Goal: Task Accomplishment & Management: Use online tool/utility

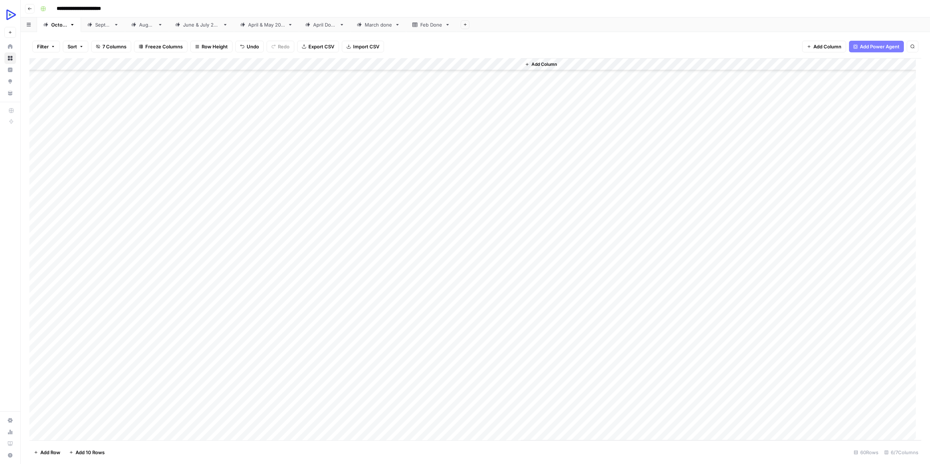
scroll to position [218, 0]
click at [347, 362] on div "Add Column" at bounding box center [475, 249] width 892 height 382
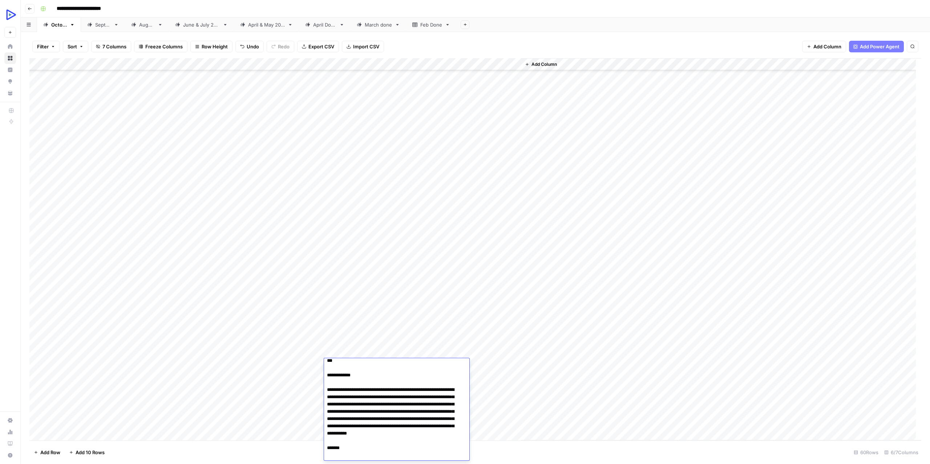
scroll to position [0, 0]
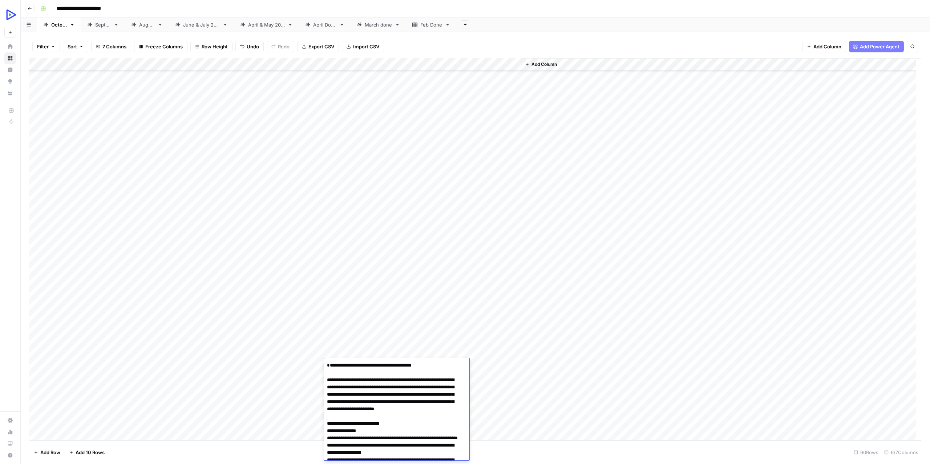
type textarea "**********"
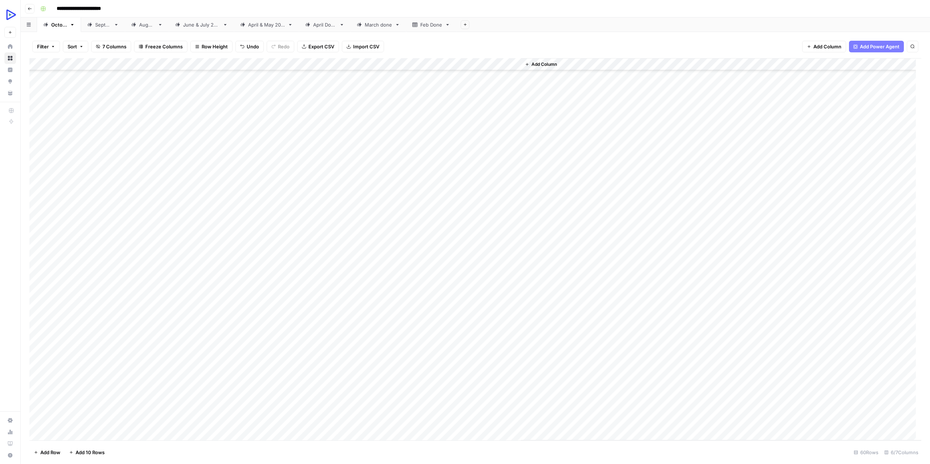
click at [485, 361] on div "Add Column" at bounding box center [475, 249] width 892 height 382
click at [485, 361] on div at bounding box center [488, 364] width 66 height 13
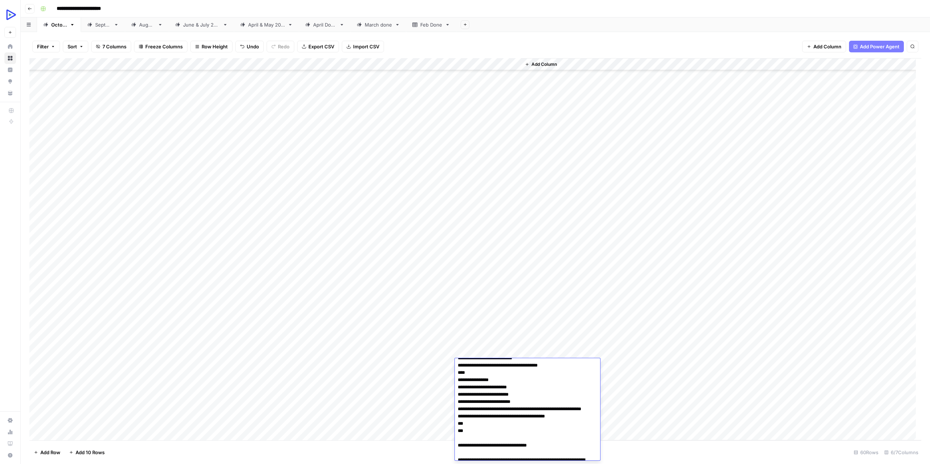
scroll to position [14873, 0]
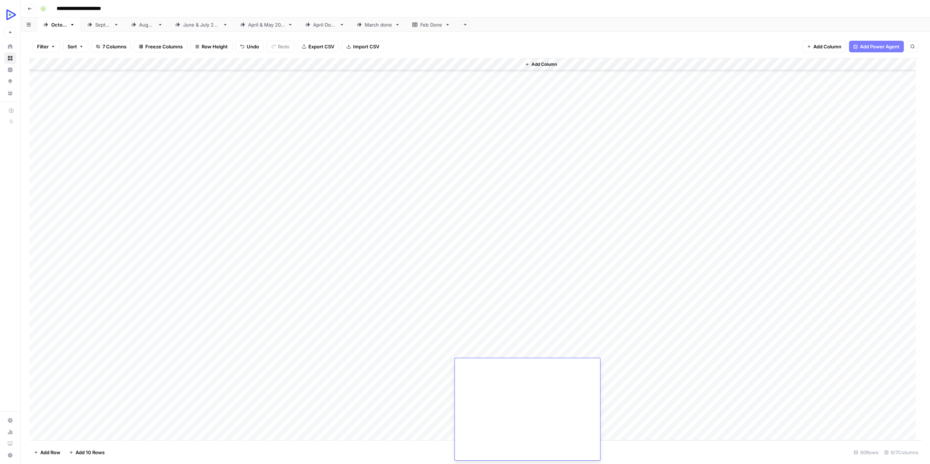
click at [631, 401] on div "Add Column" at bounding box center [721, 249] width 400 height 382
click at [343, 374] on div "Add Column" at bounding box center [475, 249] width 892 height 382
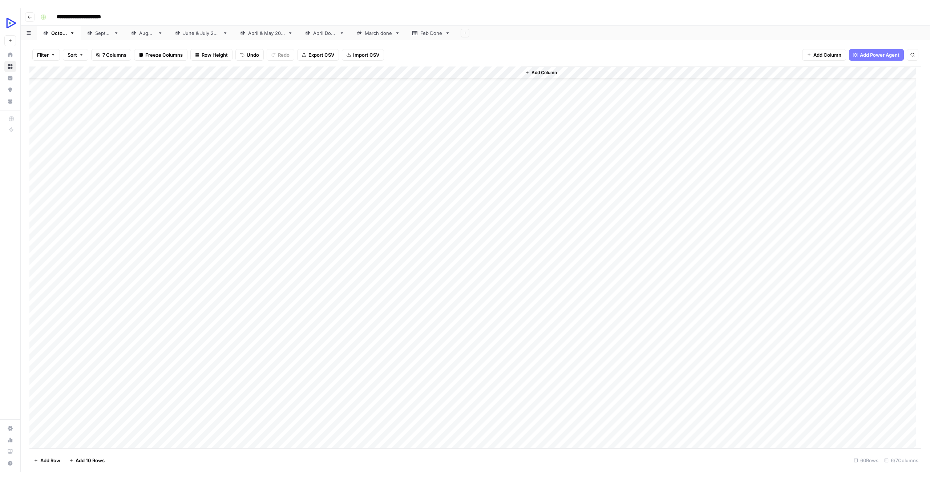
scroll to position [0, 0]
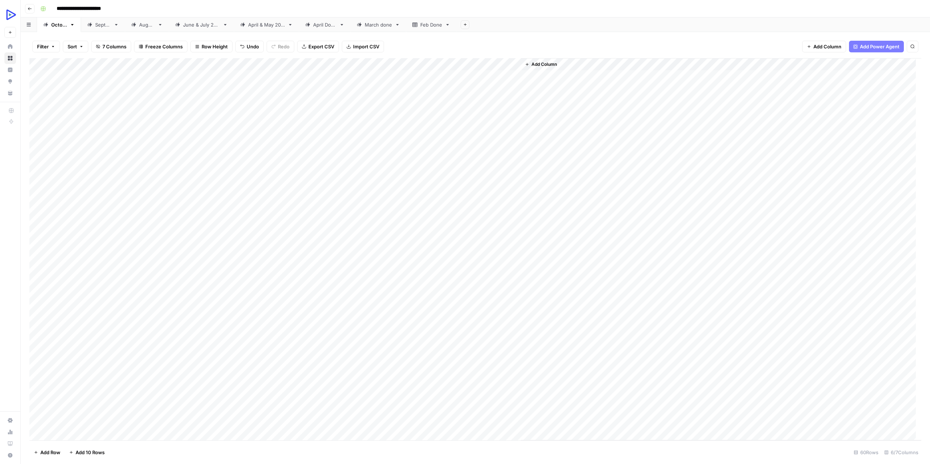
click at [484, 172] on div "Add Column" at bounding box center [475, 249] width 892 height 382
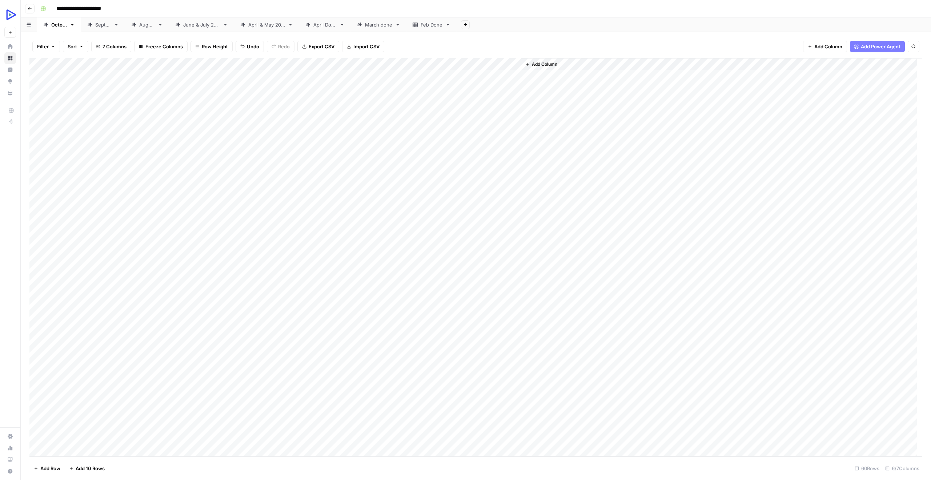
drag, startPoint x: 175, startPoint y: 170, endPoint x: 279, endPoint y: 173, distance: 104.3
click at [279, 173] on div "Add Column" at bounding box center [475, 257] width 892 height 398
click at [483, 172] on div "Add Column" at bounding box center [475, 257] width 892 height 398
click at [448, 172] on div "Add Column" at bounding box center [475, 257] width 892 height 398
click at [476, 185] on div "Add Column" at bounding box center [475, 257] width 892 height 398
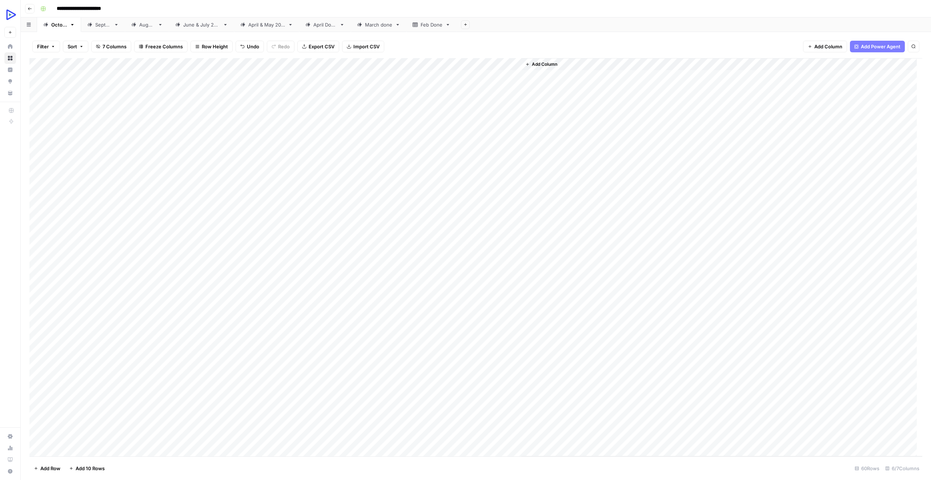
click at [748, 308] on div "Add Column" at bounding box center [721, 257] width 401 height 398
click at [573, 201] on div "Add Column" at bounding box center [721, 257] width 401 height 398
click at [546, 187] on div "Add Column" at bounding box center [721, 257] width 401 height 398
click at [493, 202] on div "Add Column" at bounding box center [475, 257] width 892 height 398
click at [432, 197] on div "Add Column" at bounding box center [475, 257] width 892 height 398
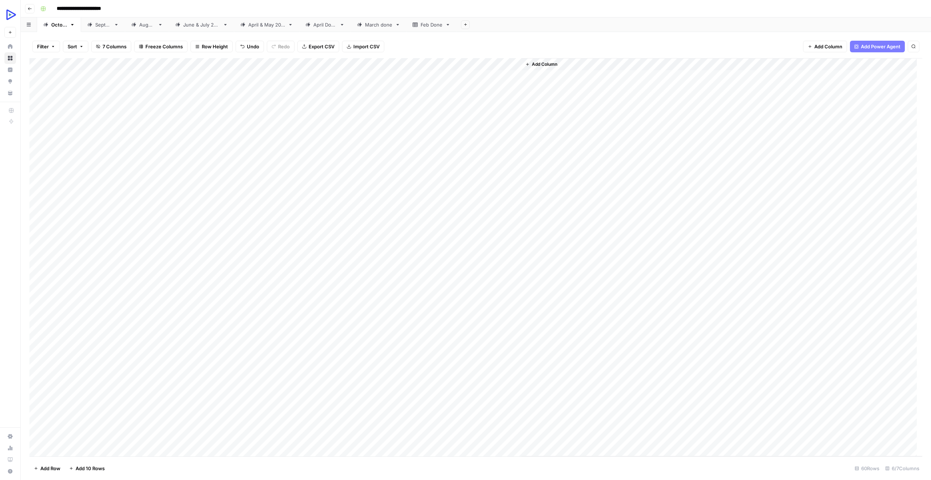
click at [428, 185] on div "Add Column" at bounding box center [475, 257] width 892 height 398
click at [483, 187] on div "Add Column" at bounding box center [475, 257] width 892 height 398
click at [551, 245] on div "Add Column" at bounding box center [721, 257] width 401 height 398
click at [293, 295] on div "Add Column" at bounding box center [475, 257] width 892 height 398
click at [575, 192] on div "Add Column" at bounding box center [721, 257] width 401 height 398
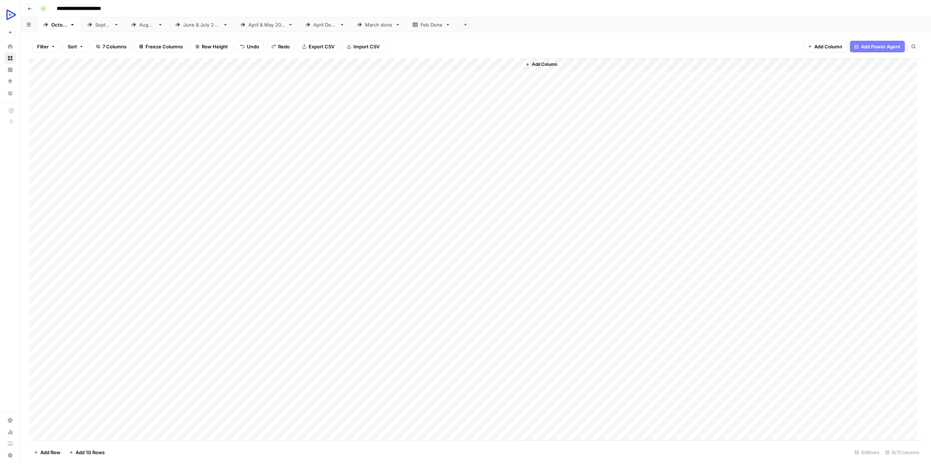
click at [84, 85] on div "Add Column" at bounding box center [475, 249] width 892 height 382
click at [85, 76] on div "Add Column" at bounding box center [475, 249] width 892 height 382
click at [485, 189] on div "Add Column" at bounding box center [475, 249] width 892 height 382
click at [475, 199] on div "Add Column" at bounding box center [475, 249] width 892 height 382
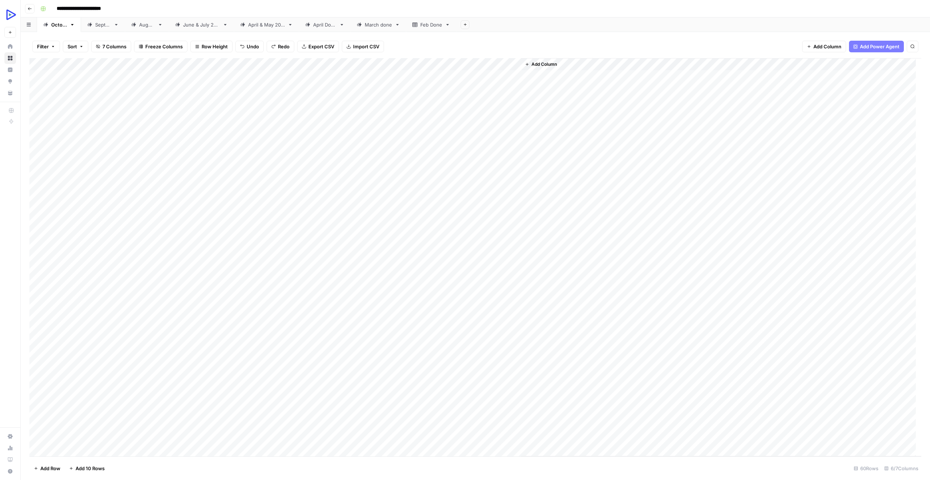
click at [492, 207] on div "Add Column" at bounding box center [475, 257] width 892 height 398
click at [494, 197] on div "Add Column" at bounding box center [475, 257] width 892 height 398
click at [497, 212] on div "Add Column" at bounding box center [475, 257] width 892 height 398
click at [501, 223] on div "Add Column" at bounding box center [475, 257] width 892 height 398
click at [495, 238] on div "Add Column" at bounding box center [475, 257] width 892 height 398
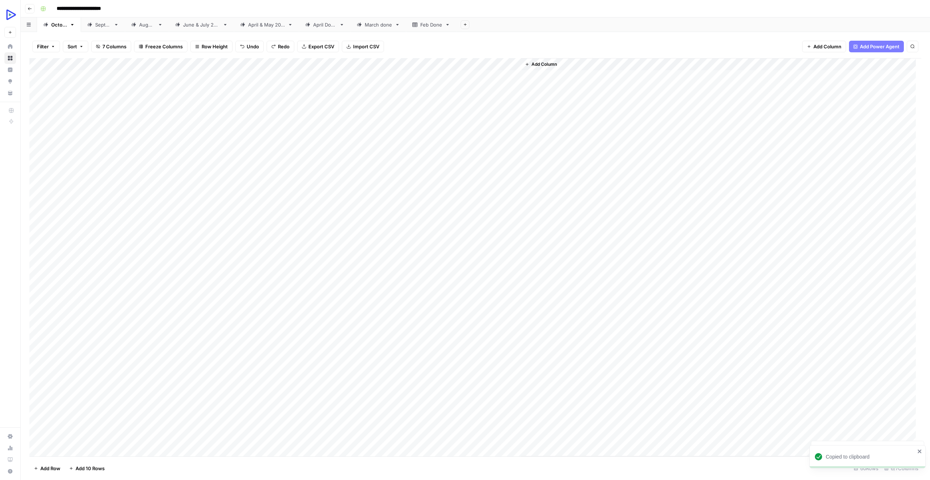
click at [497, 251] on div "Add Column" at bounding box center [475, 257] width 892 height 398
click at [502, 258] on div "Add Column" at bounding box center [475, 257] width 892 height 398
click at [487, 272] on div "Add Column" at bounding box center [475, 257] width 892 height 398
click at [481, 283] on div "Add Column" at bounding box center [475, 257] width 892 height 398
click at [500, 300] on div "Add Column" at bounding box center [475, 257] width 892 height 398
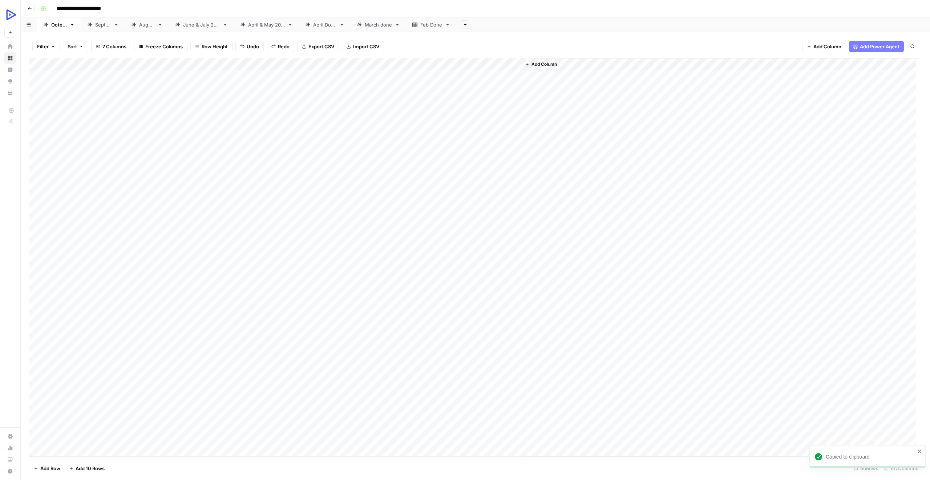
click at [919, 450] on icon "close" at bounding box center [919, 451] width 5 height 6
click at [488, 311] on div "Add Column" at bounding box center [475, 257] width 892 height 398
click at [488, 298] on div "Add Column" at bounding box center [475, 257] width 892 height 398
click at [475, 297] on div "Add Column" at bounding box center [475, 257] width 892 height 398
click at [475, 297] on div at bounding box center [488, 298] width 66 height 13
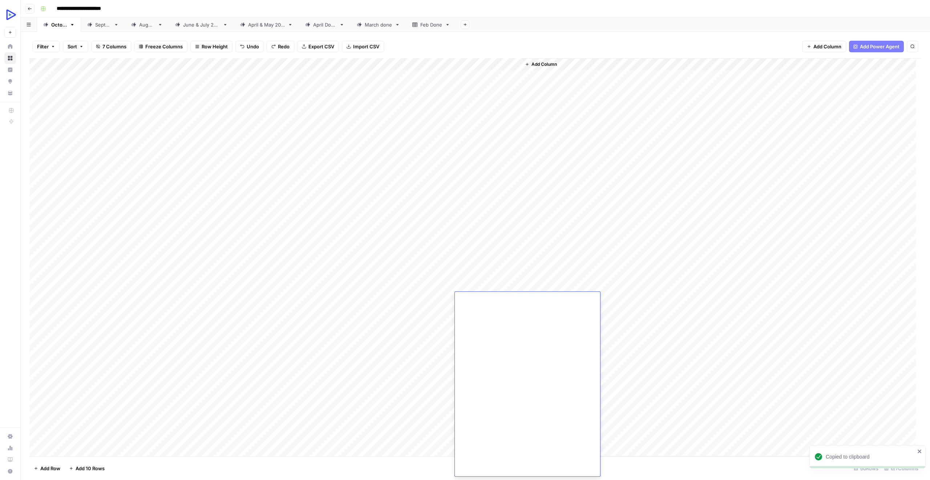
scroll to position [12712, 0]
click at [367, 298] on div "Add Column" at bounding box center [475, 257] width 892 height 398
click at [372, 298] on div "Add Column" at bounding box center [475, 257] width 892 height 398
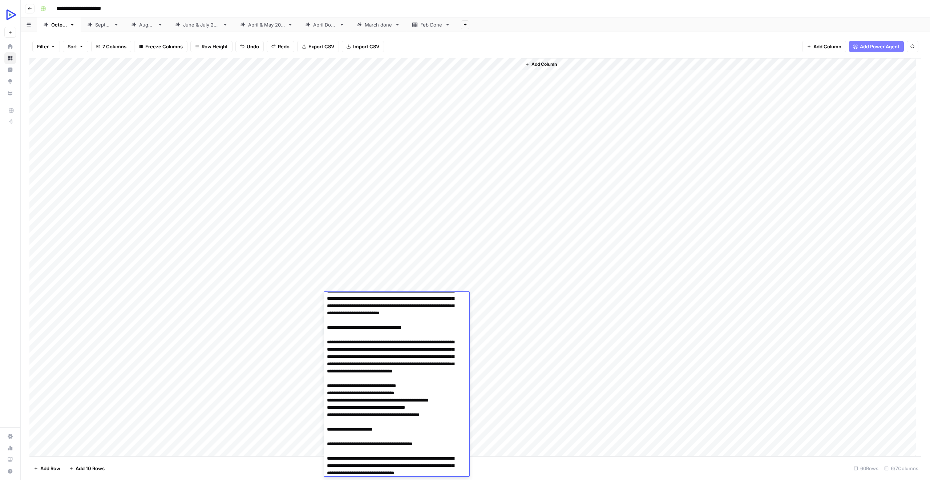
scroll to position [0, 0]
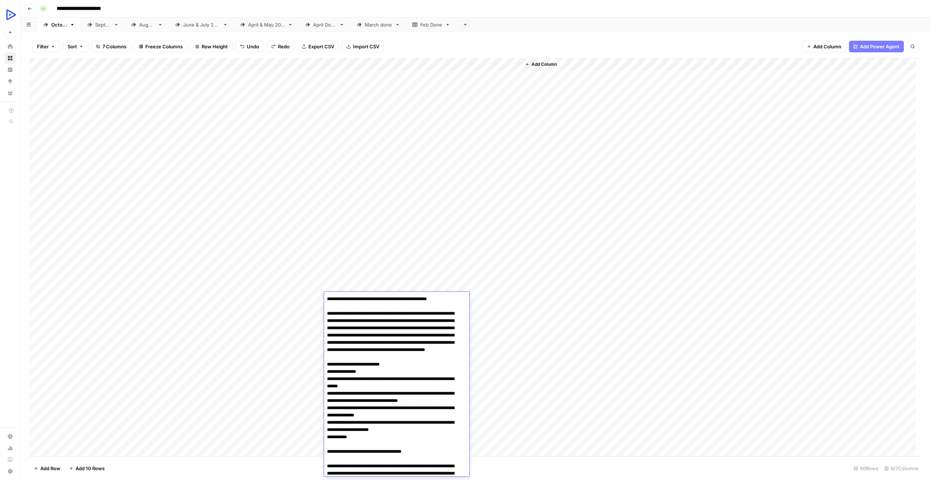
click at [596, 297] on div "Add Column" at bounding box center [721, 257] width 400 height 398
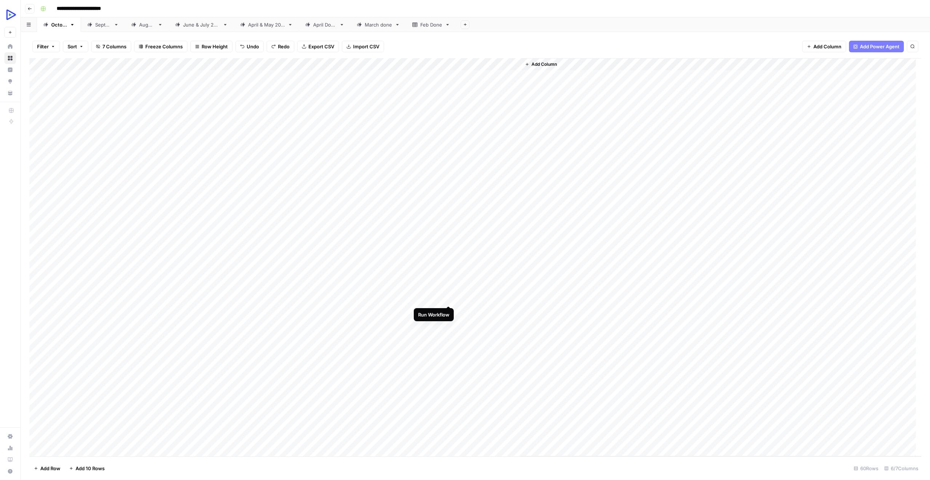
click at [448, 297] on div "Add Column" at bounding box center [475, 257] width 892 height 398
click at [482, 177] on div "Add Column" at bounding box center [475, 257] width 892 height 398
click at [482, 176] on div "Add Column" at bounding box center [475, 257] width 892 height 398
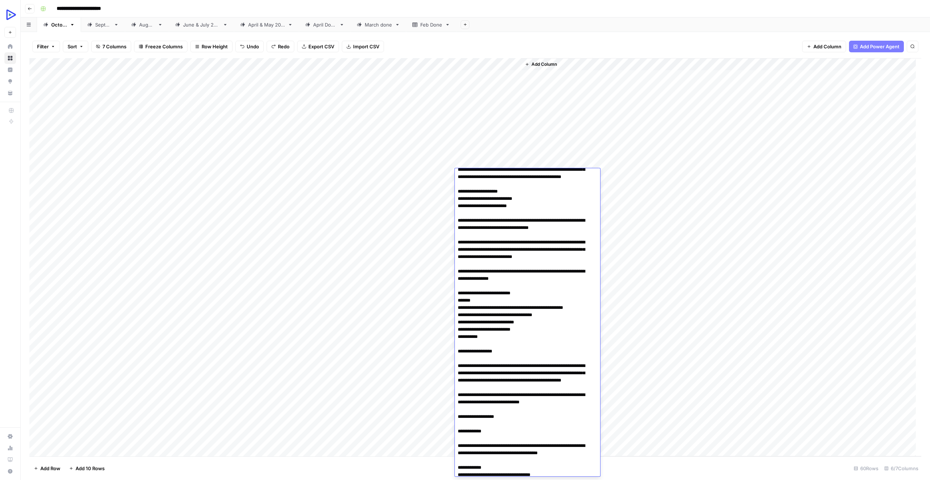
scroll to position [13664, 0]
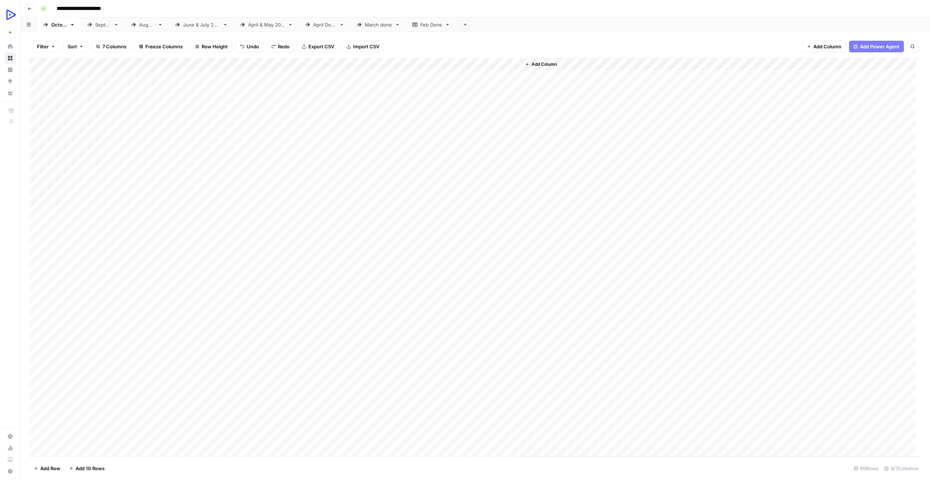
click at [715, 274] on div "Add Column" at bounding box center [721, 257] width 400 height 398
click at [506, 185] on div "Add Column" at bounding box center [475, 257] width 892 height 398
click at [499, 174] on div "Add Column" at bounding box center [475, 257] width 892 height 398
click at [507, 312] on div "Add Column" at bounding box center [475, 257] width 892 height 398
click at [502, 324] on div "Add Column" at bounding box center [475, 257] width 892 height 398
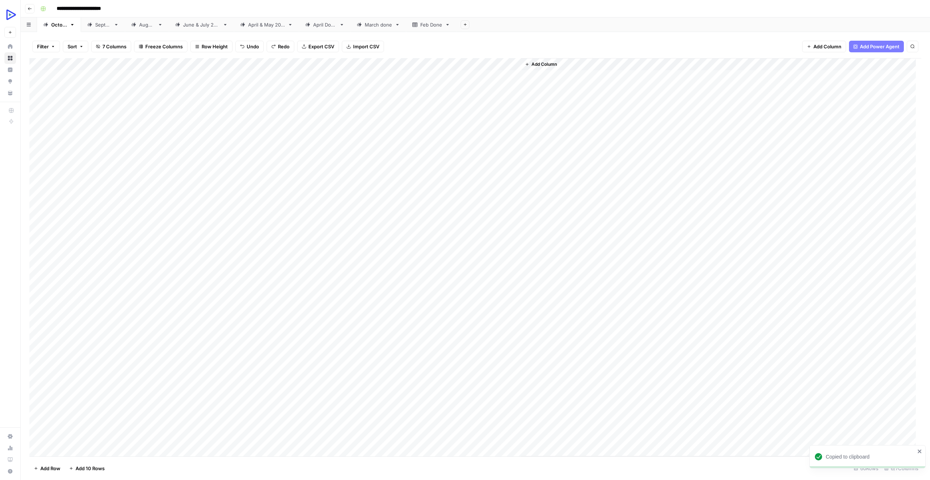
click at [923, 450] on div "Copied to clipboard" at bounding box center [868, 456] width 116 height 23
click at [478, 175] on div "Add Column" at bounding box center [475, 257] width 892 height 398
click at [497, 188] on div "Add Column" at bounding box center [475, 257] width 892 height 398
click at [497, 201] on div "Add Column" at bounding box center [475, 257] width 892 height 398
click at [493, 211] on div "Add Column" at bounding box center [475, 257] width 892 height 398
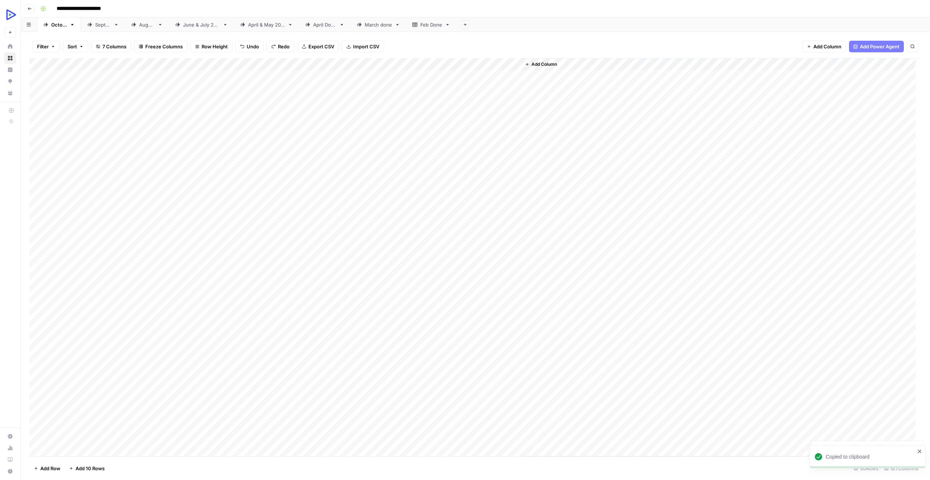
click at [473, 226] on div "Add Column" at bounding box center [475, 257] width 892 height 398
click at [496, 235] on div "Add Column" at bounding box center [475, 257] width 892 height 398
click at [496, 248] on div "Add Column" at bounding box center [475, 257] width 892 height 398
click at [477, 258] on div "Add Column" at bounding box center [475, 257] width 892 height 398
click at [481, 272] on div "Add Column" at bounding box center [475, 257] width 892 height 398
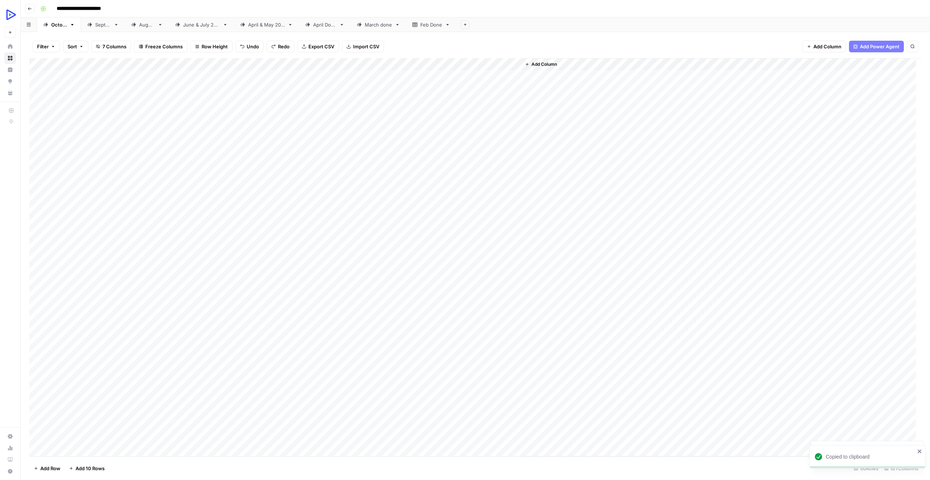
click at [469, 285] on div "Add Column" at bounding box center [475, 257] width 892 height 398
click at [492, 301] on div "Add Column" at bounding box center [475, 257] width 892 height 398
click at [490, 313] on div "Add Column" at bounding box center [475, 257] width 892 height 398
click at [492, 301] on div "Add Column" at bounding box center [475, 257] width 892 height 398
click at [368, 298] on div "Add Column" at bounding box center [475, 257] width 892 height 398
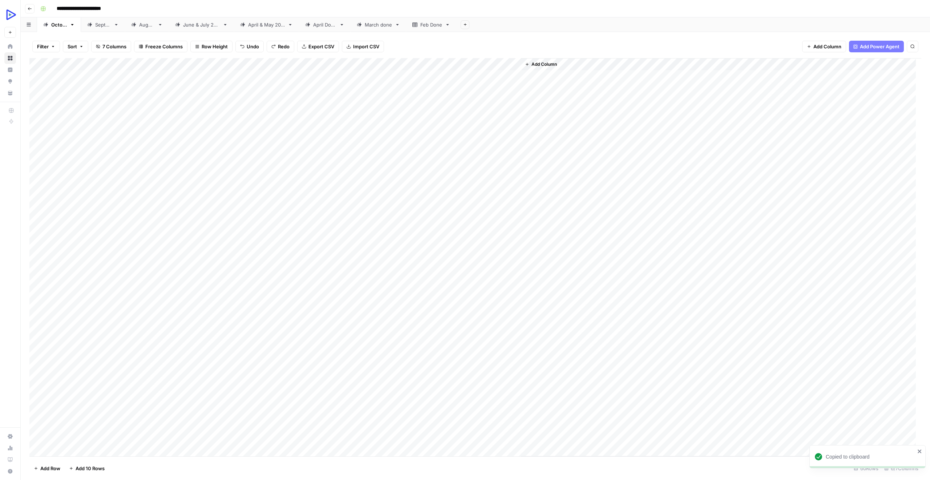
click at [368, 298] on div "Add Column" at bounding box center [475, 257] width 892 height 398
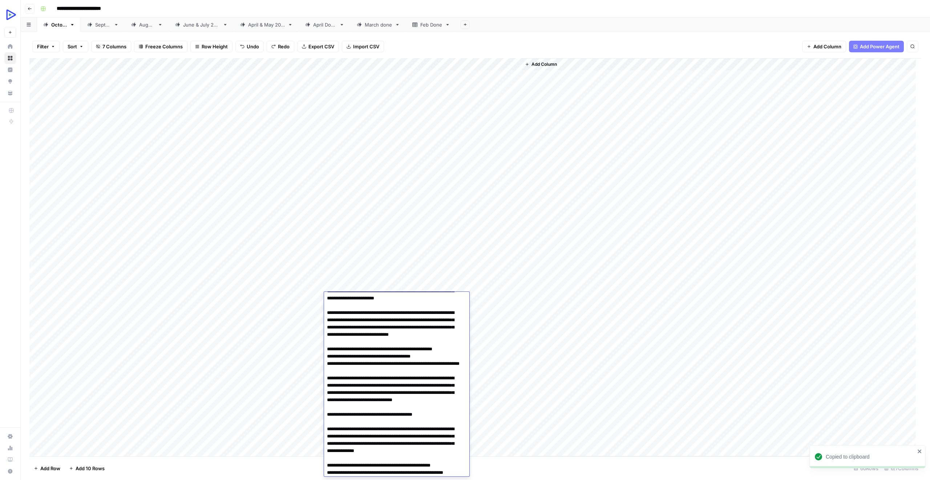
scroll to position [0, 0]
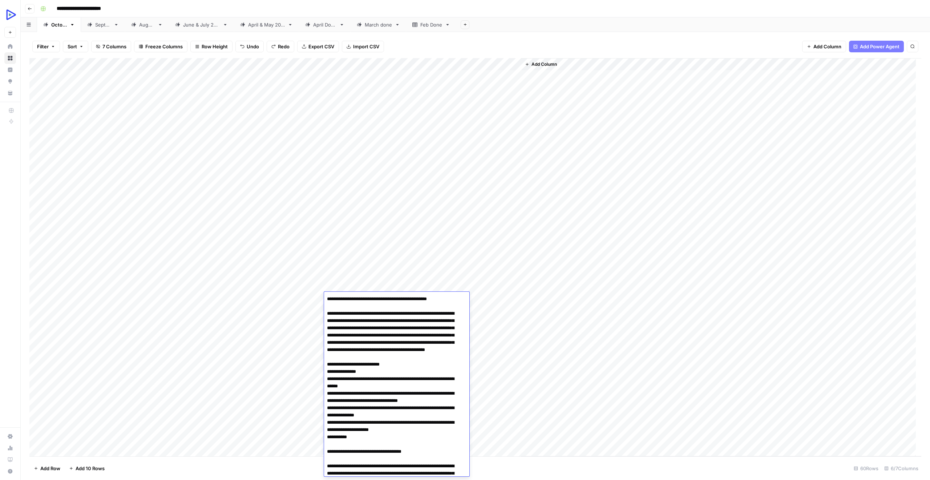
drag, startPoint x: 363, startPoint y: 296, endPoint x: 307, endPoint y: 292, distance: 55.3
click at [307, 292] on body "**********" at bounding box center [465, 240] width 930 height 480
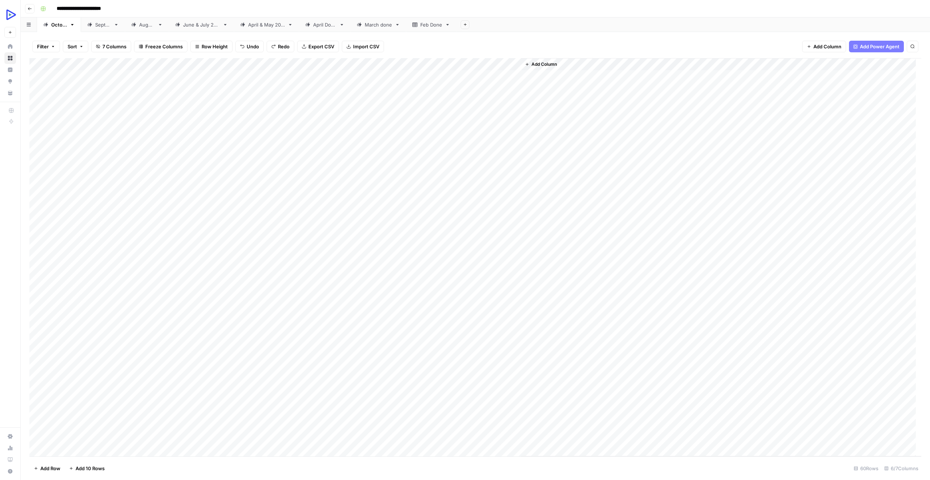
click at [649, 310] on div "Add Column" at bounding box center [721, 257] width 400 height 398
click at [449, 297] on div "Add Column" at bounding box center [475, 257] width 892 height 398
click at [485, 300] on div "Add Column" at bounding box center [475, 257] width 892 height 398
click at [503, 294] on div "Add Column" at bounding box center [475, 257] width 892 height 398
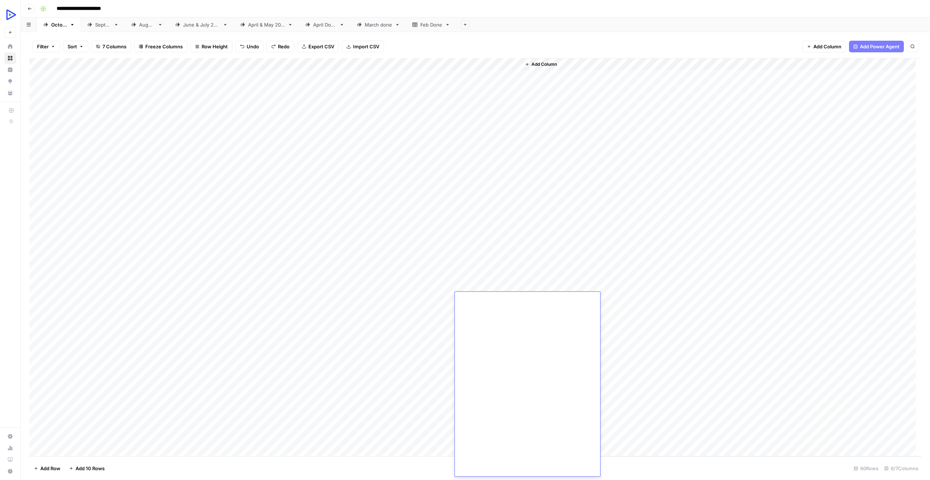
click at [684, 376] on div "Add Column" at bounding box center [721, 257] width 400 height 398
click at [492, 307] on div "Add Column" at bounding box center [475, 257] width 892 height 398
click at [492, 297] on div "Add Column" at bounding box center [475, 257] width 892 height 398
click at [492, 309] on div "Add Column" at bounding box center [475, 257] width 892 height 398
click at [497, 297] on div "Add Column" at bounding box center [475, 257] width 892 height 398
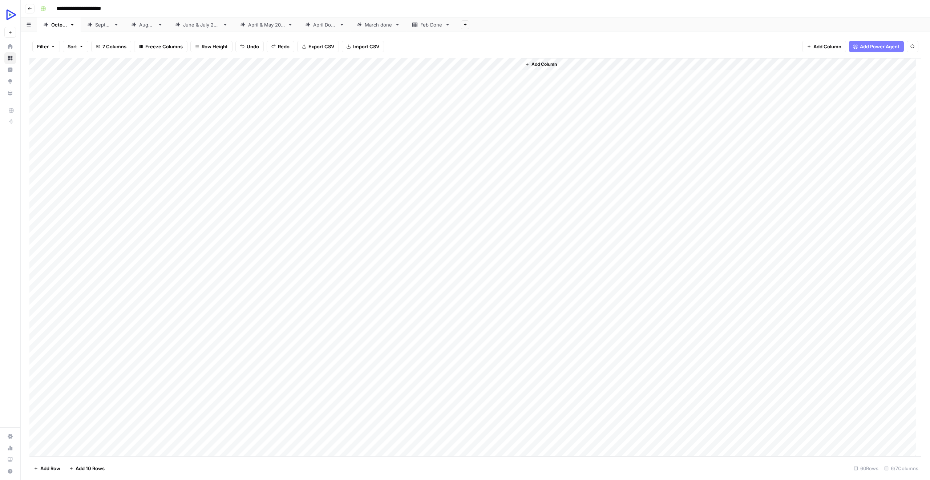
click at [474, 312] on div "Add Column" at bounding box center [475, 257] width 892 height 398
click at [481, 145] on div "Add Column" at bounding box center [475, 257] width 892 height 398
click at [502, 161] on div "Add Column" at bounding box center [475, 257] width 892 height 398
click at [498, 173] on div "Add Column" at bounding box center [475, 257] width 892 height 398
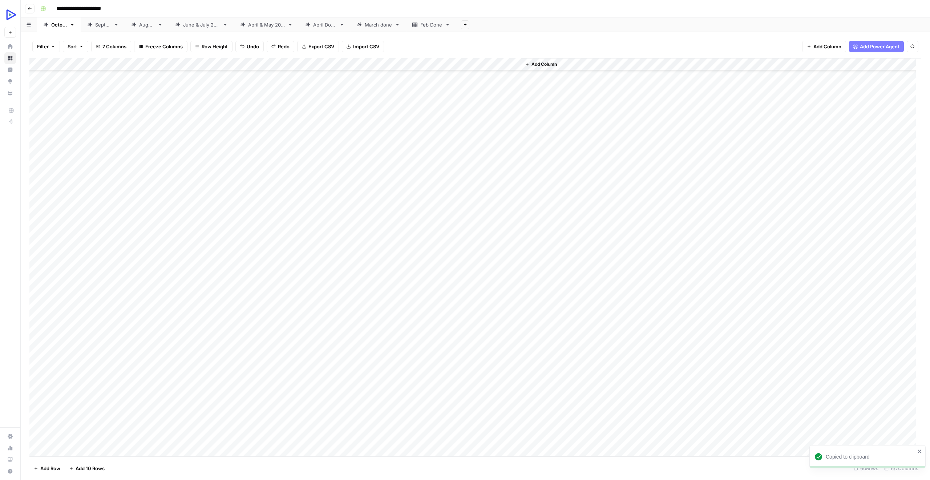
click at [499, 187] on div "Add Column" at bounding box center [475, 257] width 892 height 398
click at [481, 202] on div "Add Column" at bounding box center [475, 257] width 892 height 398
click at [374, 198] on div "Add Column" at bounding box center [475, 257] width 892 height 398
click at [448, 197] on div "Add Column" at bounding box center [475, 257] width 892 height 398
click at [488, 198] on div "Add Column" at bounding box center [475, 257] width 892 height 398
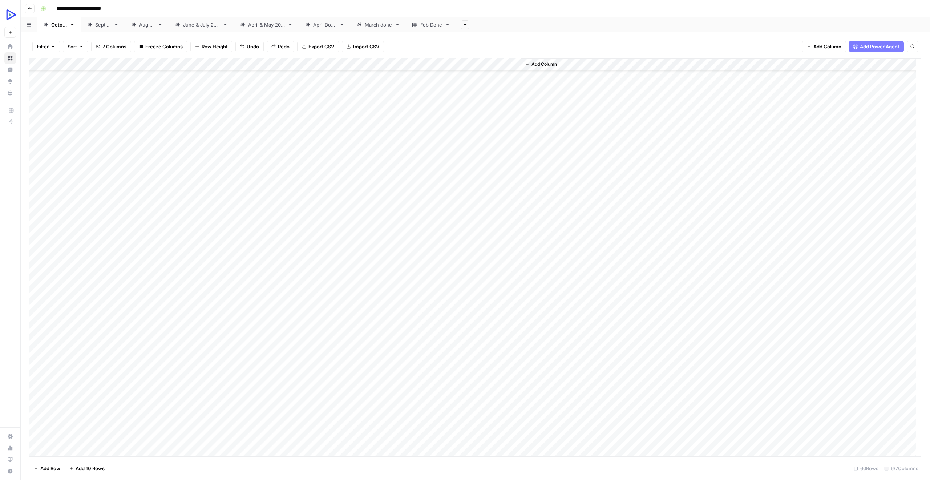
click at [489, 183] on div "Add Column" at bounding box center [475, 257] width 892 height 398
click at [483, 196] on div "Add Column" at bounding box center [475, 257] width 892 height 398
click at [448, 196] on div "Add Column" at bounding box center [475, 257] width 892 height 398
click at [490, 199] on div "Add Column" at bounding box center [475, 257] width 892 height 398
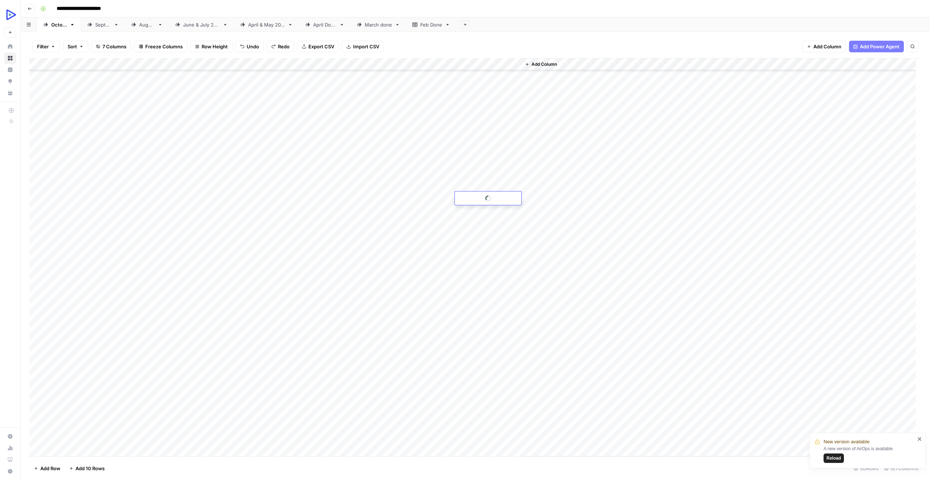
click at [490, 199] on circle at bounding box center [488, 198] width 7 height 7
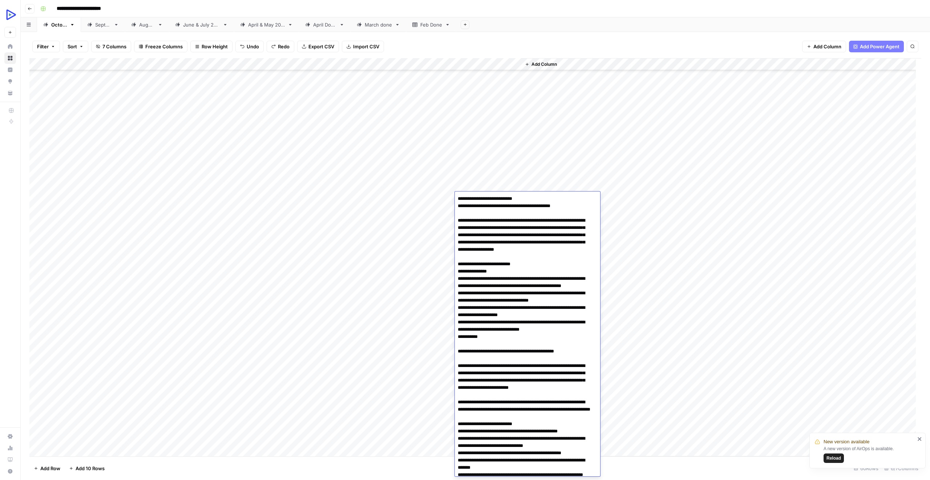
scroll to position [11202, 0]
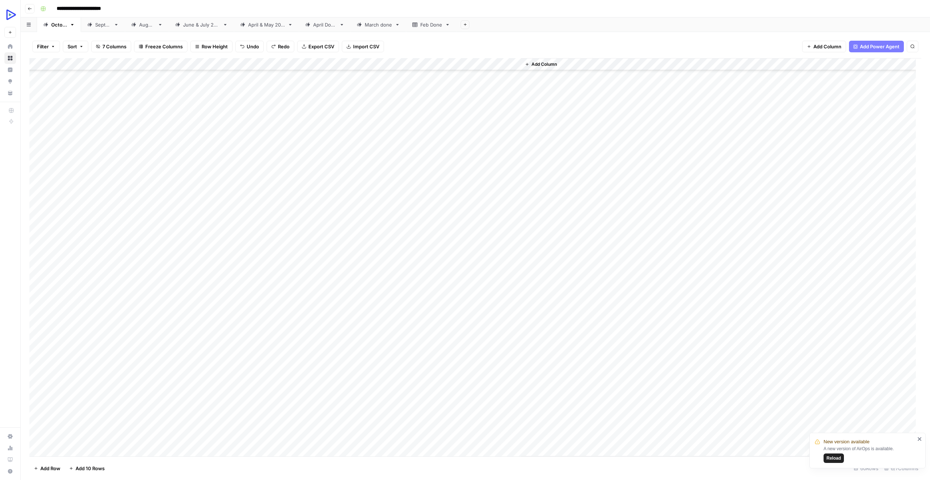
click at [697, 234] on div "Add Column" at bounding box center [721, 257] width 400 height 398
click at [429, 197] on div "Add Column" at bounding box center [475, 257] width 892 height 398
click at [476, 193] on div "Add Column" at bounding box center [475, 257] width 892 height 398
click at [494, 210] on div "Add Column" at bounding box center [475, 257] width 892 height 398
click at [488, 223] on div "Add Column" at bounding box center [475, 257] width 892 height 398
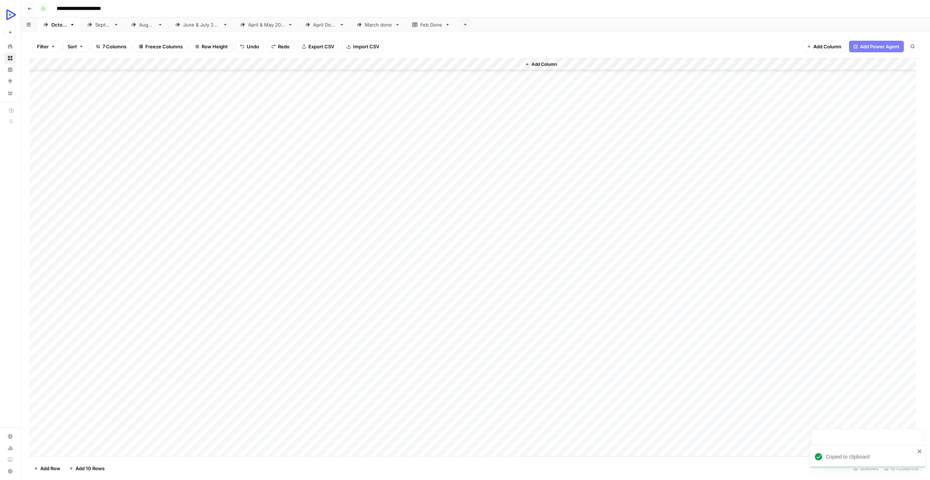
click at [492, 234] on div "Add Column" at bounding box center [475, 257] width 892 height 398
click at [499, 246] on div "Add Column" at bounding box center [475, 257] width 892 height 398
click at [480, 259] on div "Add Column" at bounding box center [475, 257] width 892 height 398
click at [505, 273] on div "Add Column" at bounding box center [475, 257] width 892 height 398
click at [481, 284] on div "Add Column" at bounding box center [475, 257] width 892 height 398
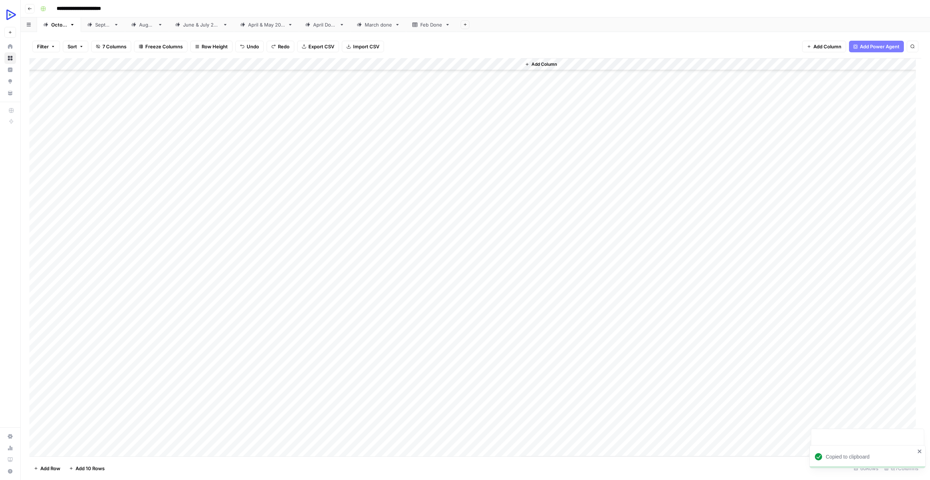
click at [483, 296] on div "Add Column" at bounding box center [475, 257] width 892 height 398
click at [500, 311] on div "Add Column" at bounding box center [475, 257] width 892 height 398
click at [499, 297] on div "Add Column" at bounding box center [475, 257] width 892 height 398
click at [500, 306] on div "Add Column" at bounding box center [475, 257] width 892 height 398
click at [496, 321] on div "Add Column" at bounding box center [475, 257] width 892 height 398
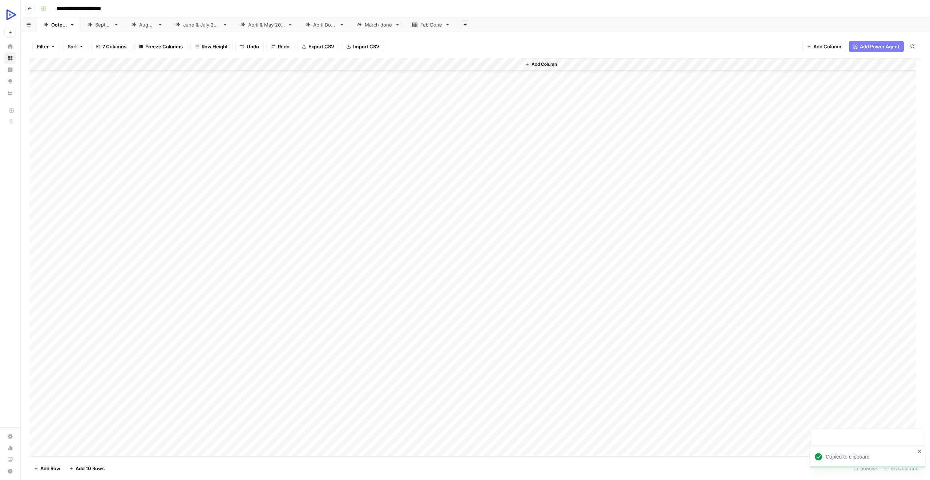
click at [492, 335] on div "Add Column" at bounding box center [475, 257] width 892 height 398
click at [491, 346] on div "Add Column" at bounding box center [475, 257] width 892 height 398
click at [479, 359] on div "Add Column" at bounding box center [475, 257] width 892 height 398
click at [475, 370] on div "Add Column" at bounding box center [475, 257] width 892 height 398
click at [919, 449] on icon "close" at bounding box center [919, 451] width 5 height 6
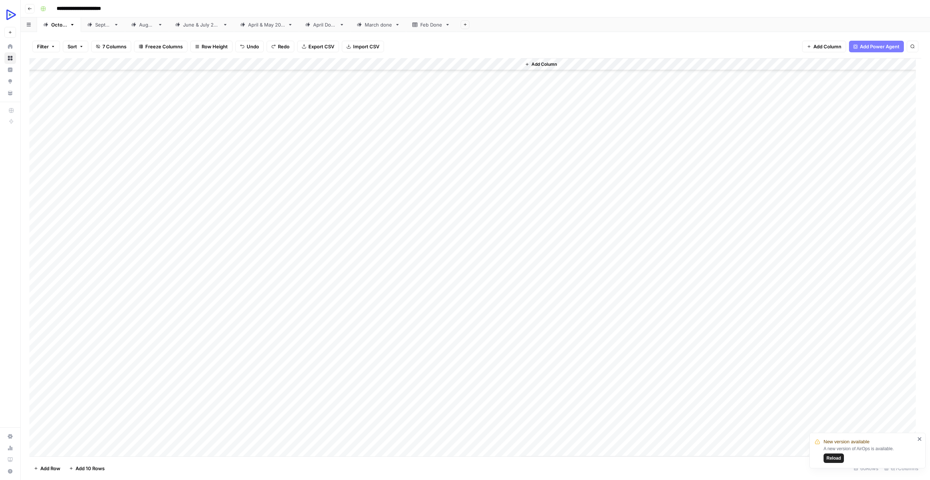
click at [485, 383] on div "Add Column" at bounding box center [475, 257] width 892 height 398
click at [496, 393] on div "Add Column" at bounding box center [475, 257] width 892 height 398
click at [495, 408] on div "Add Column" at bounding box center [475, 257] width 892 height 398
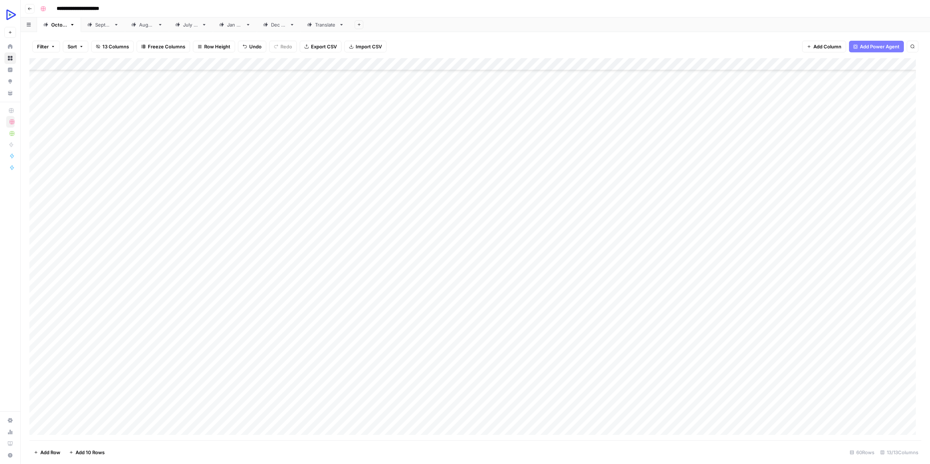
scroll to position [218, 0]
